Goal: Navigation & Orientation: Find specific page/section

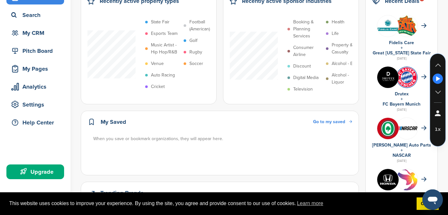
scroll to position [27, 0]
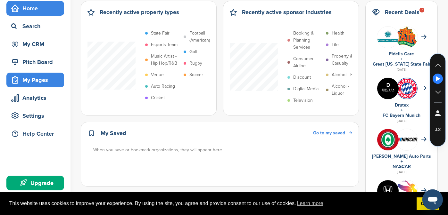
click at [50, 82] on div "My Pages" at bounding box center [37, 80] width 54 height 12
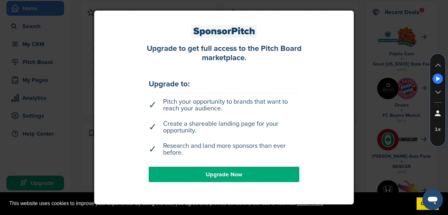
click at [63, 73] on div at bounding box center [224, 107] width 448 height 215
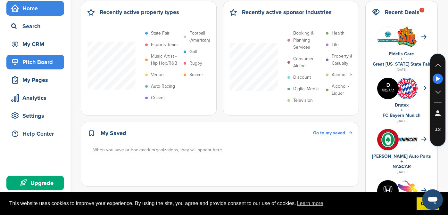
click at [40, 61] on div "Pitch Board" at bounding box center [37, 62] width 54 height 12
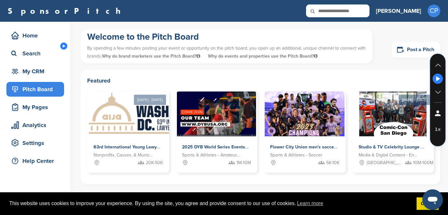
click at [369, 7] on input "text" at bounding box center [337, 10] width 63 height 13
type input "*****"
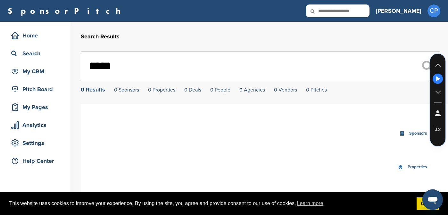
click at [119, 65] on input "*****" at bounding box center [260, 66] width 359 height 29
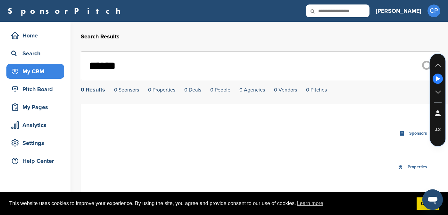
type input "******"
click at [33, 66] on div "My CRM" at bounding box center [37, 72] width 54 height 12
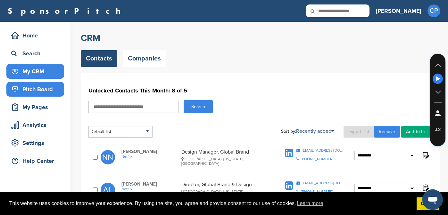
click at [53, 94] on div "Pitch Board" at bounding box center [37, 90] width 54 height 12
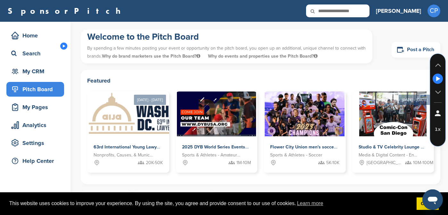
click at [408, 47] on link "Post a Pitch" at bounding box center [415, 50] width 49 height 16
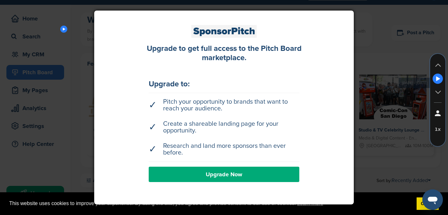
scroll to position [20, 0]
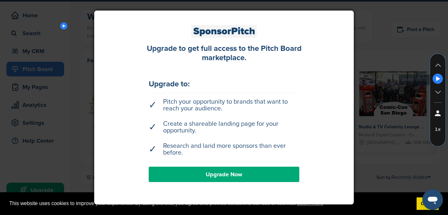
click at [397, 53] on div at bounding box center [224, 107] width 448 height 215
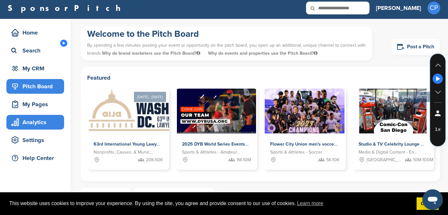
scroll to position [0, 0]
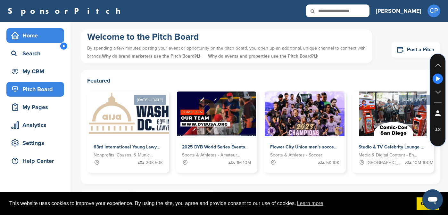
click at [32, 37] on div "Home" at bounding box center [37, 36] width 54 height 12
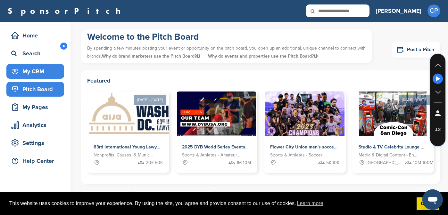
click at [31, 73] on div "My CRM" at bounding box center [37, 72] width 54 height 12
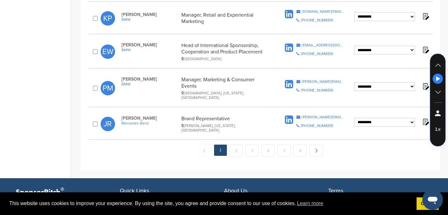
scroll to position [771, 0]
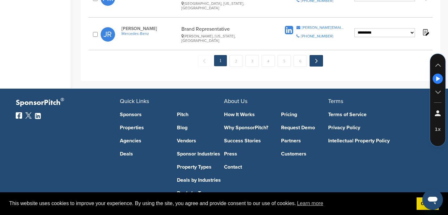
click at [315, 55] on link "Next →" at bounding box center [315, 61] width 13 height 12
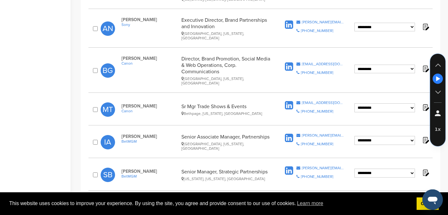
scroll to position [784, 0]
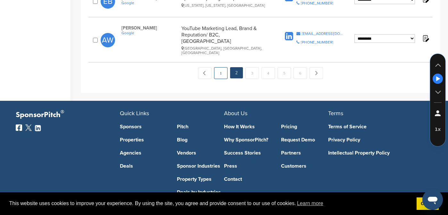
click at [223, 67] on link "1" at bounding box center [220, 73] width 13 height 12
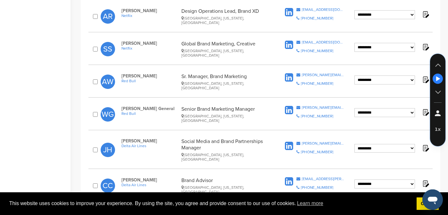
scroll to position [344, 0]
